Goal: Task Accomplishment & Management: Manage account settings

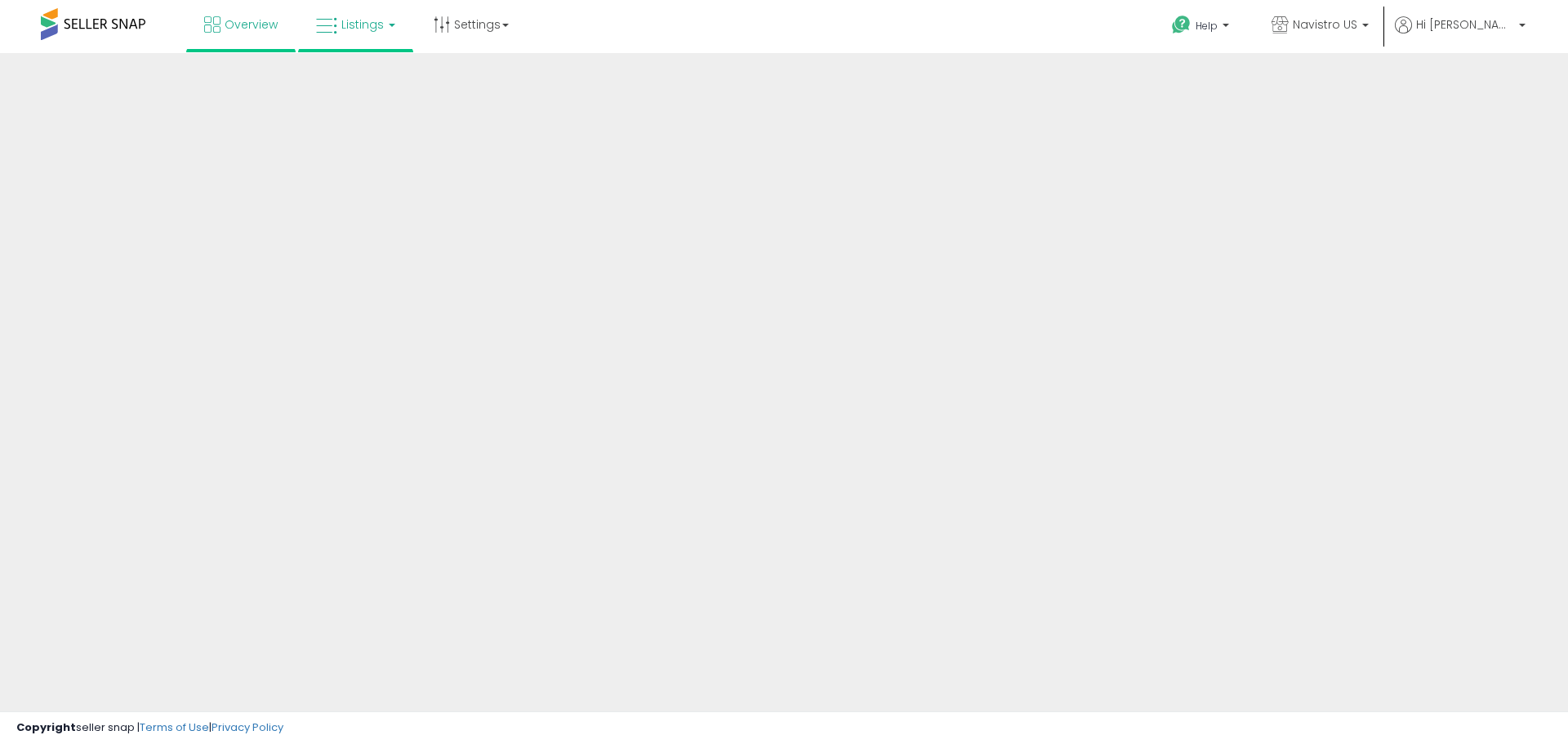
click at [369, 35] on link "Listings" at bounding box center [356, 24] width 104 height 49
click at [383, 26] on link "Listings" at bounding box center [356, 24] width 104 height 49
click at [352, 33] on link "Listings" at bounding box center [356, 24] width 104 height 49
click at [384, 26] on link "Listings" at bounding box center [356, 24] width 104 height 49
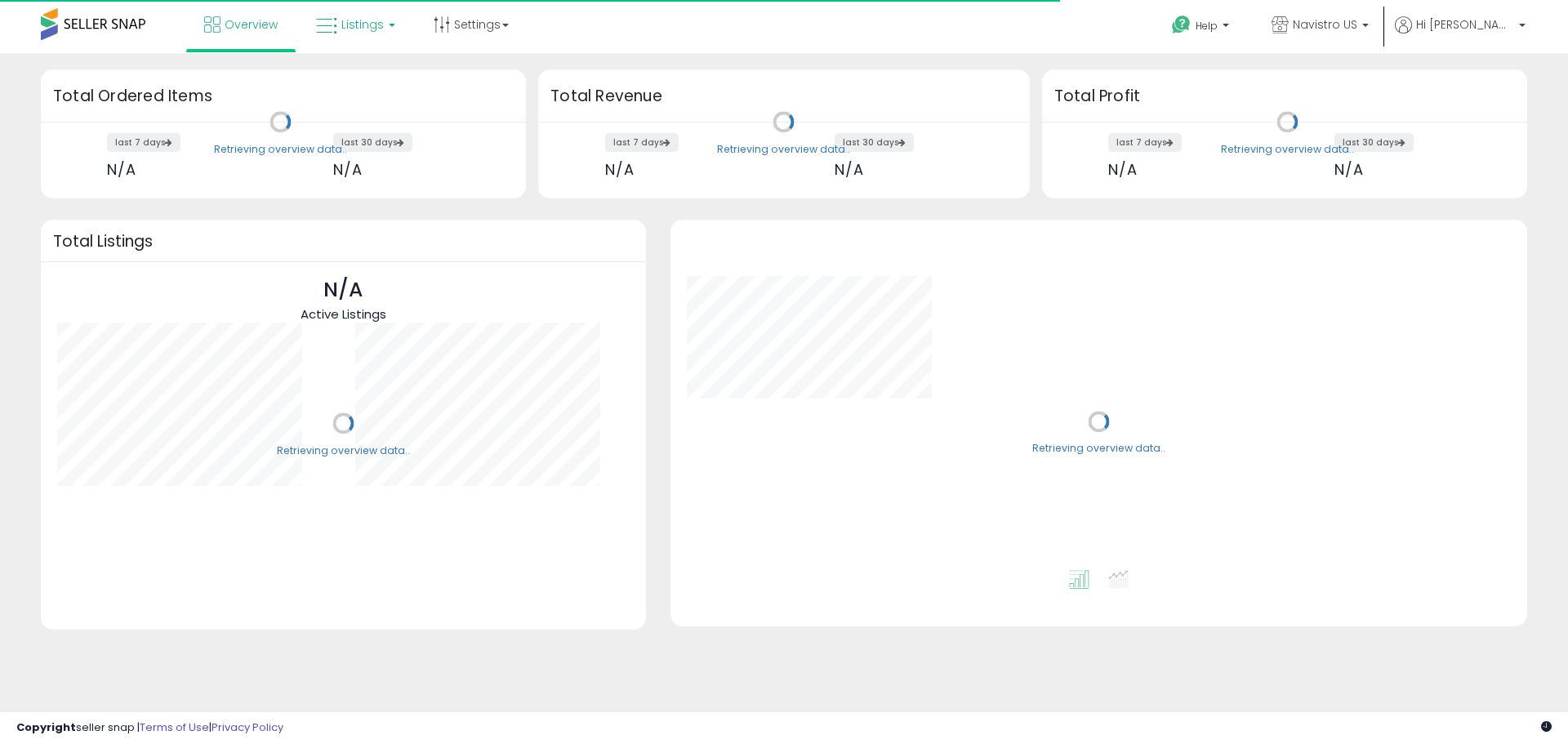
click at [384, 26] on link "Listings" at bounding box center [356, 24] width 104 height 49
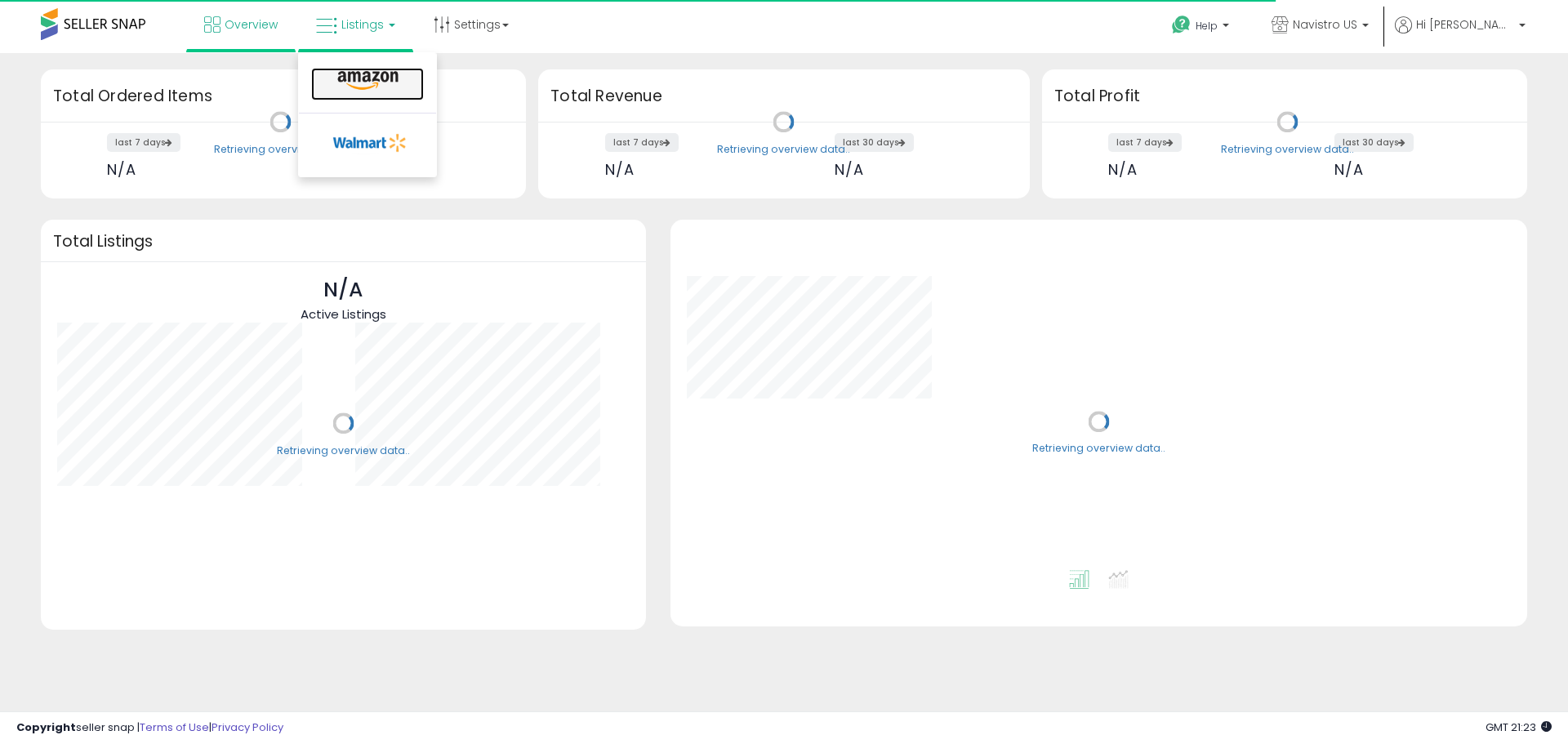
click at [373, 87] on icon at bounding box center [368, 80] width 71 height 21
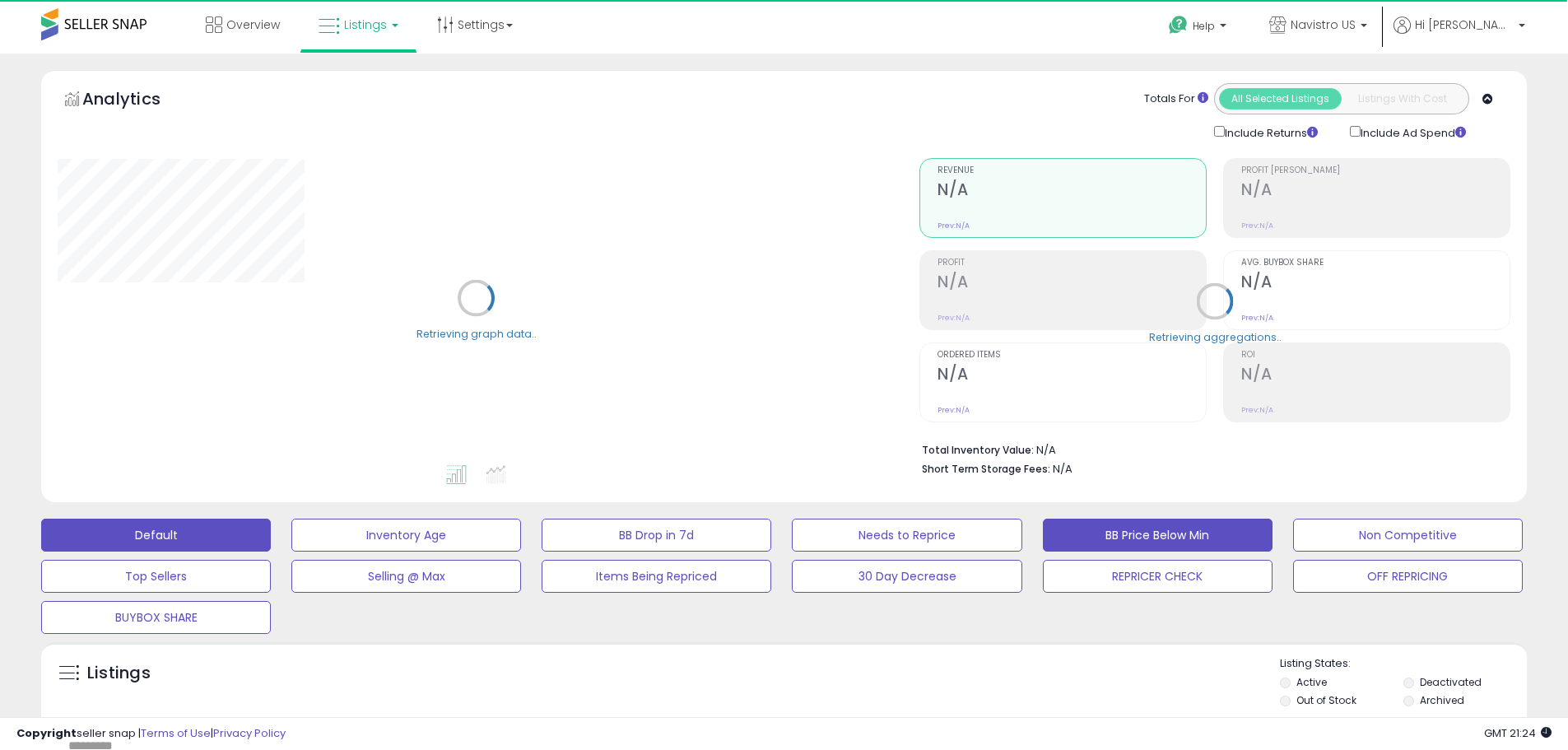
click at [521, 542] on button "BB Price Below Min" at bounding box center [406, 534] width 230 height 33
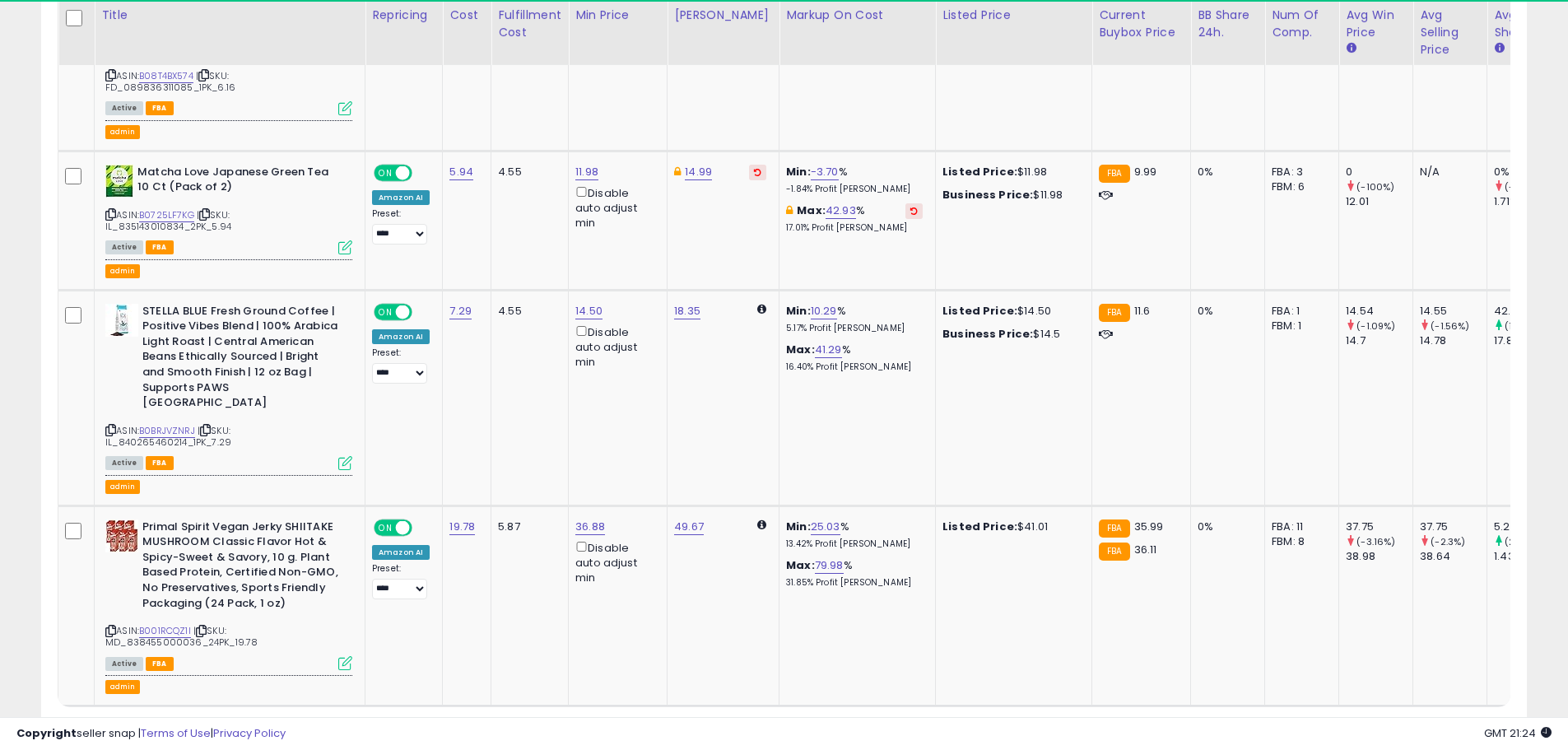
scroll to position [4370, 0]
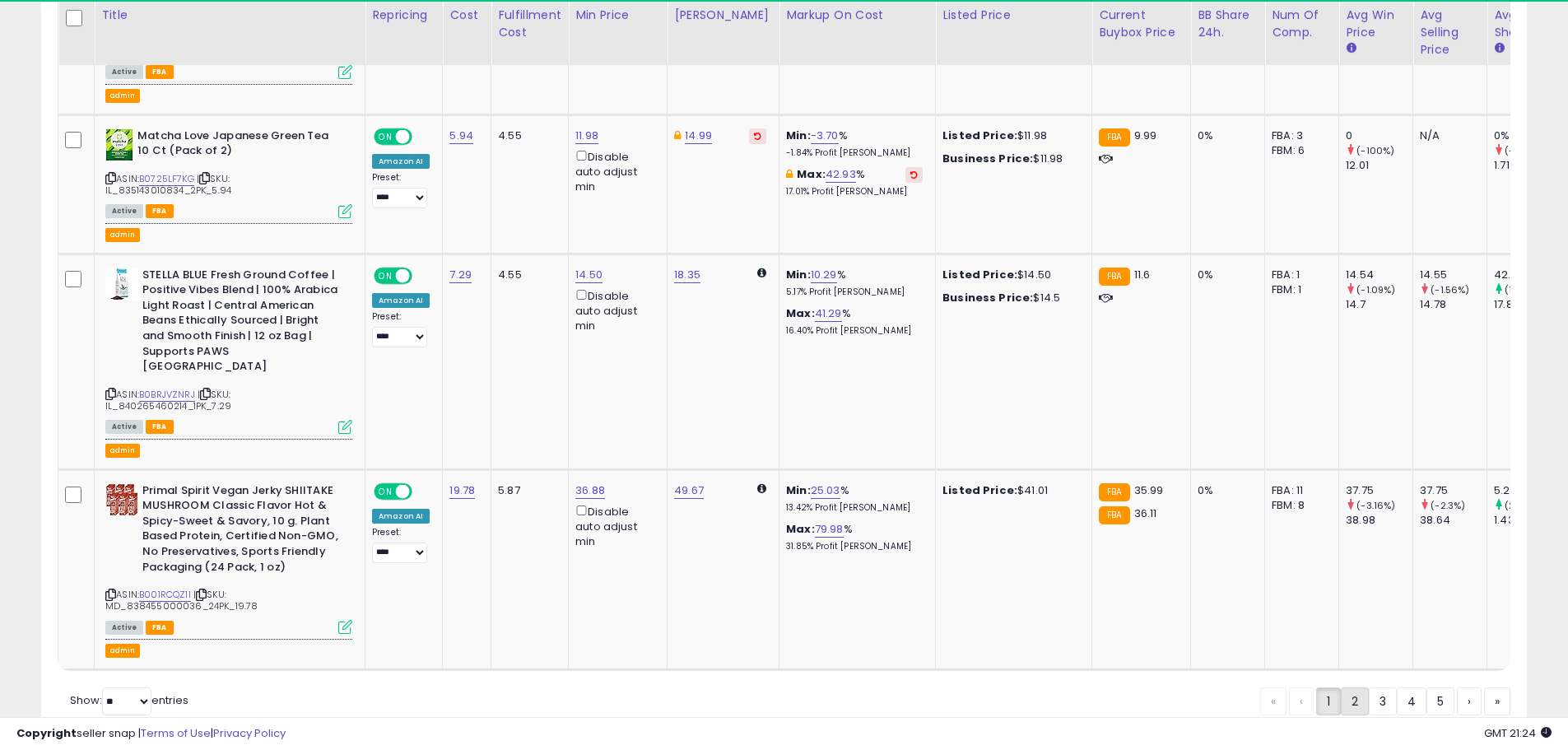
click at [1397, 687] on link "2" at bounding box center [1412, 701] width 30 height 28
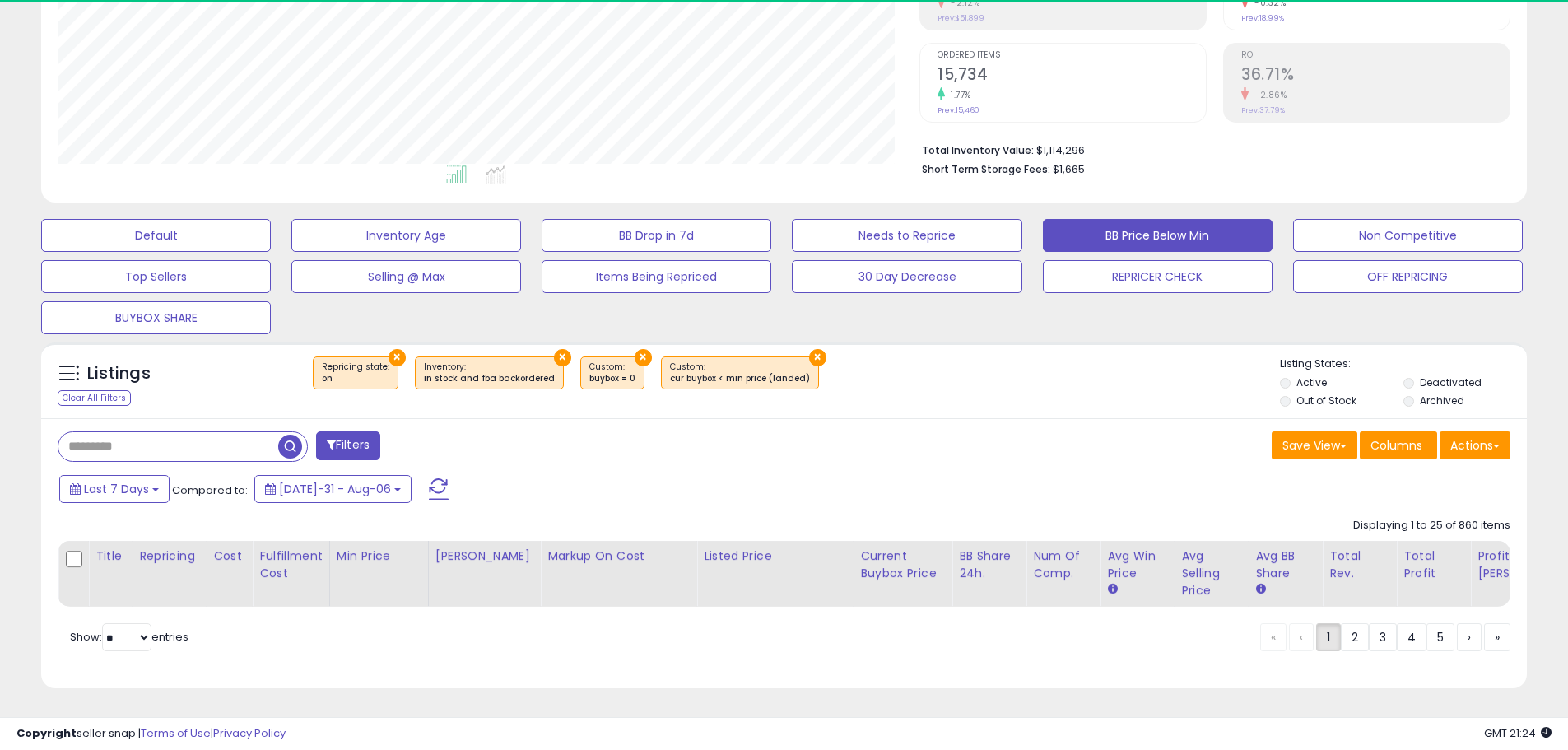
scroll to position [338, 862]
